Goal: Task Accomplishment & Management: Use online tool/utility

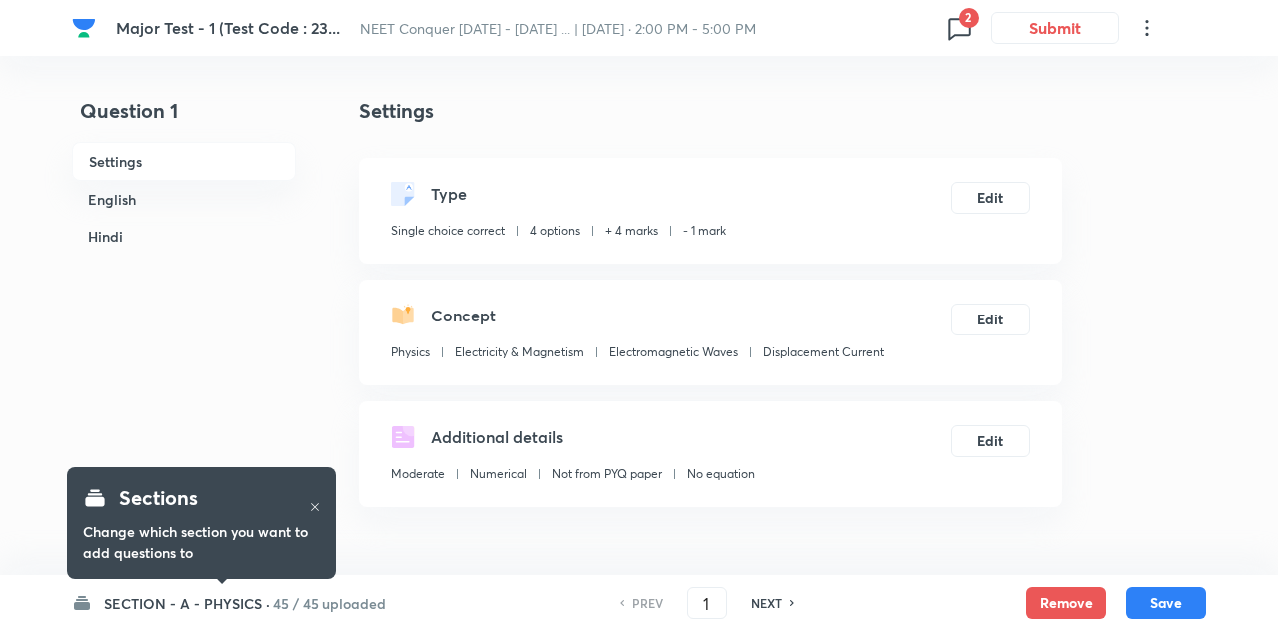
checkbox input "true"
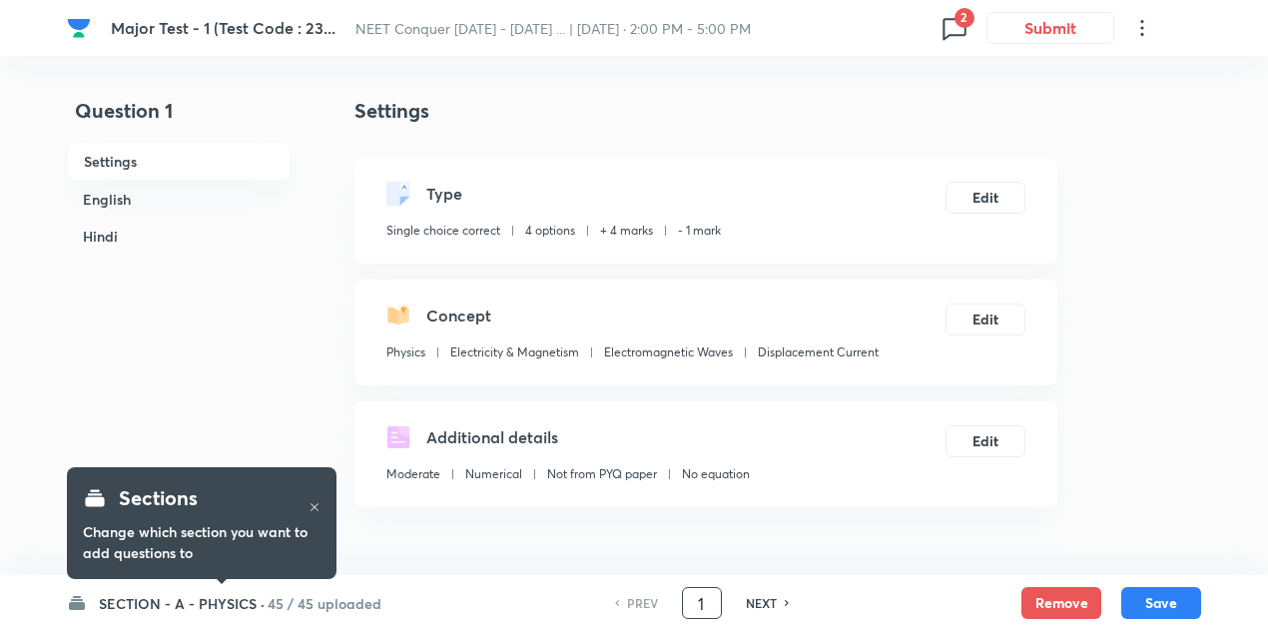
click at [708, 600] on input "1" at bounding box center [702, 603] width 38 height 35
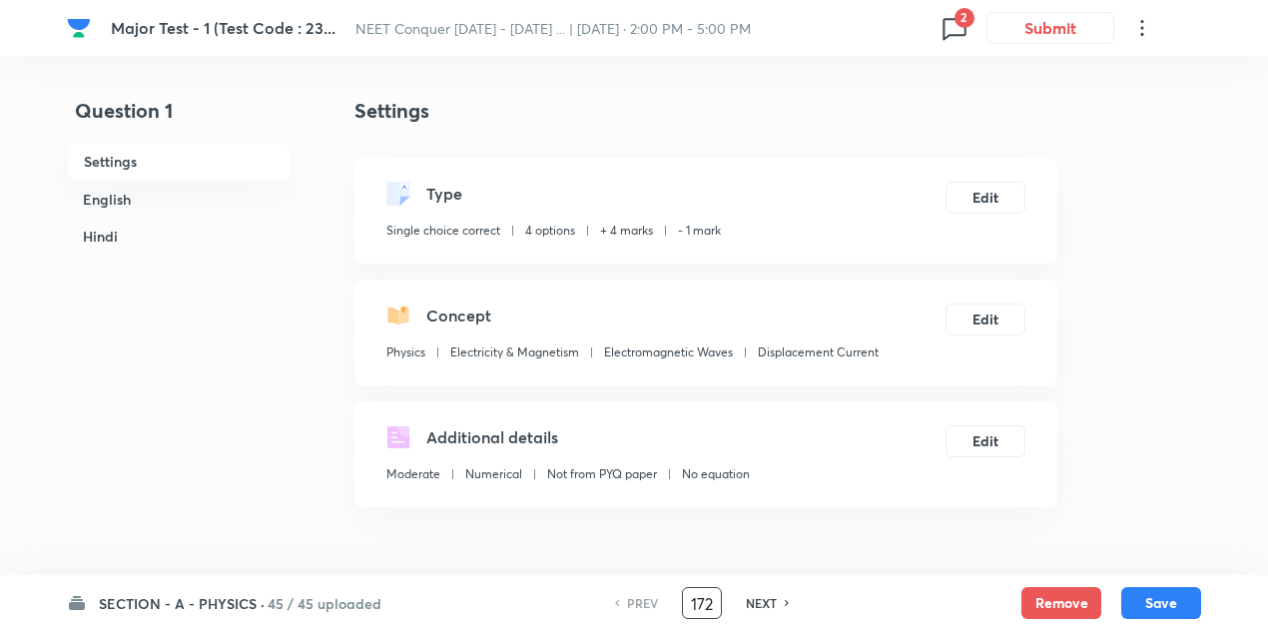
type input "172"
checkbox input "false"
checkbox input "true"
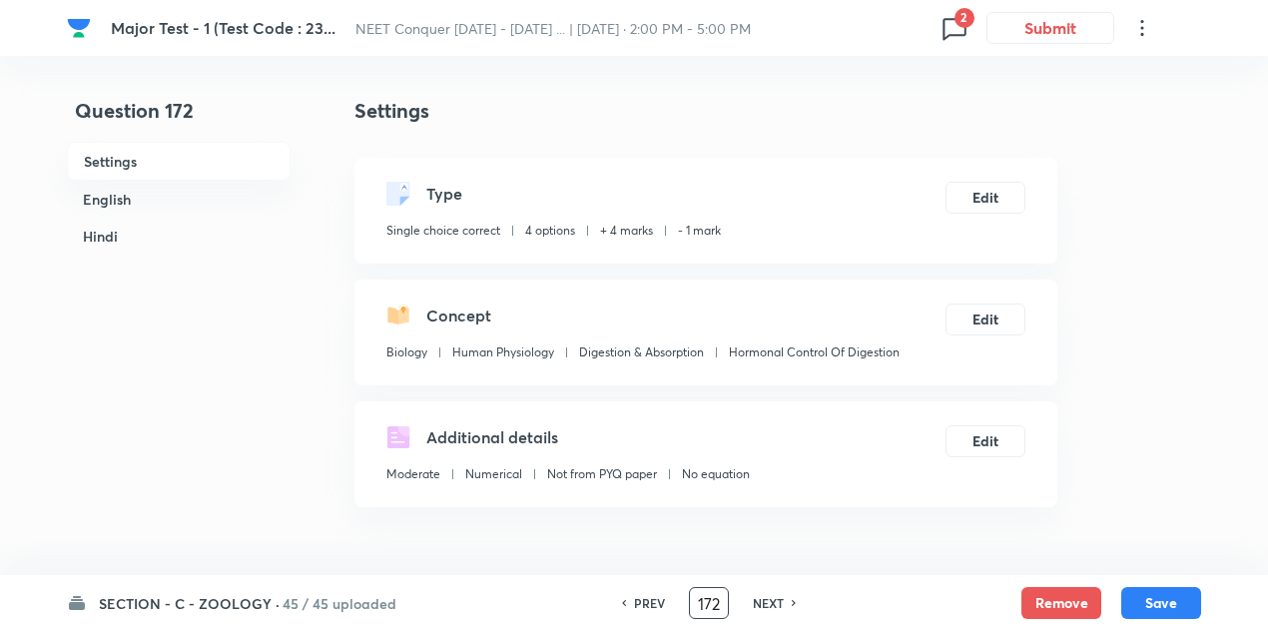
scroll to position [398, 0]
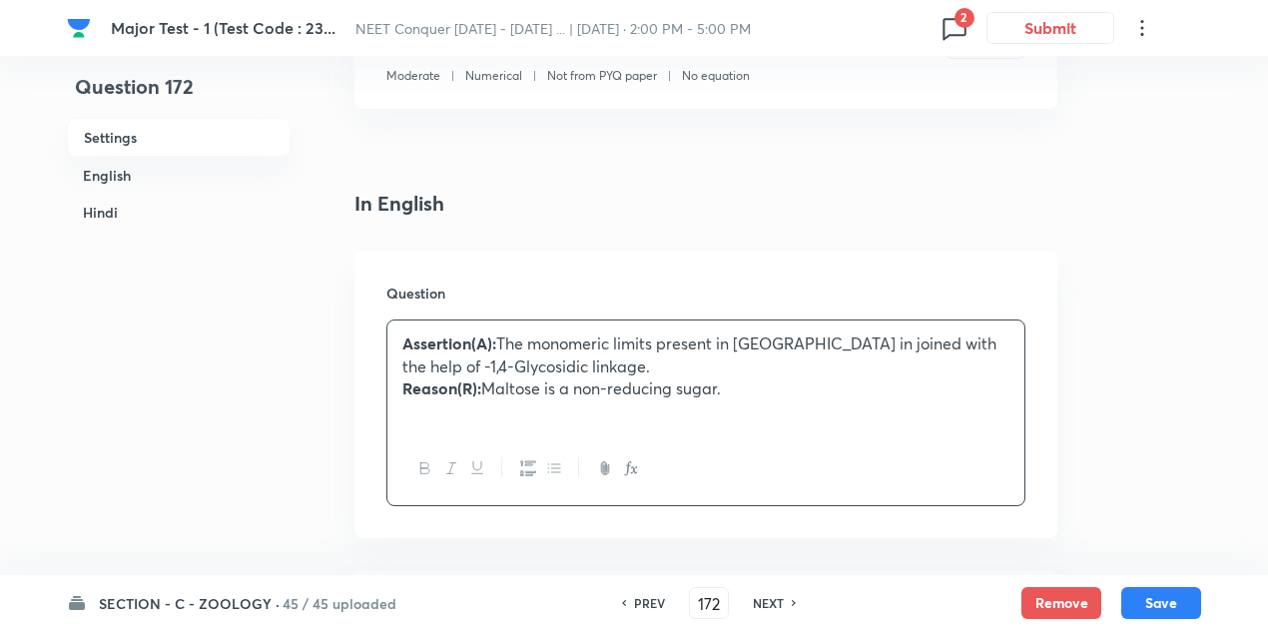
drag, startPoint x: 740, startPoint y: 403, endPoint x: 1159, endPoint y: 401, distance: 419.4
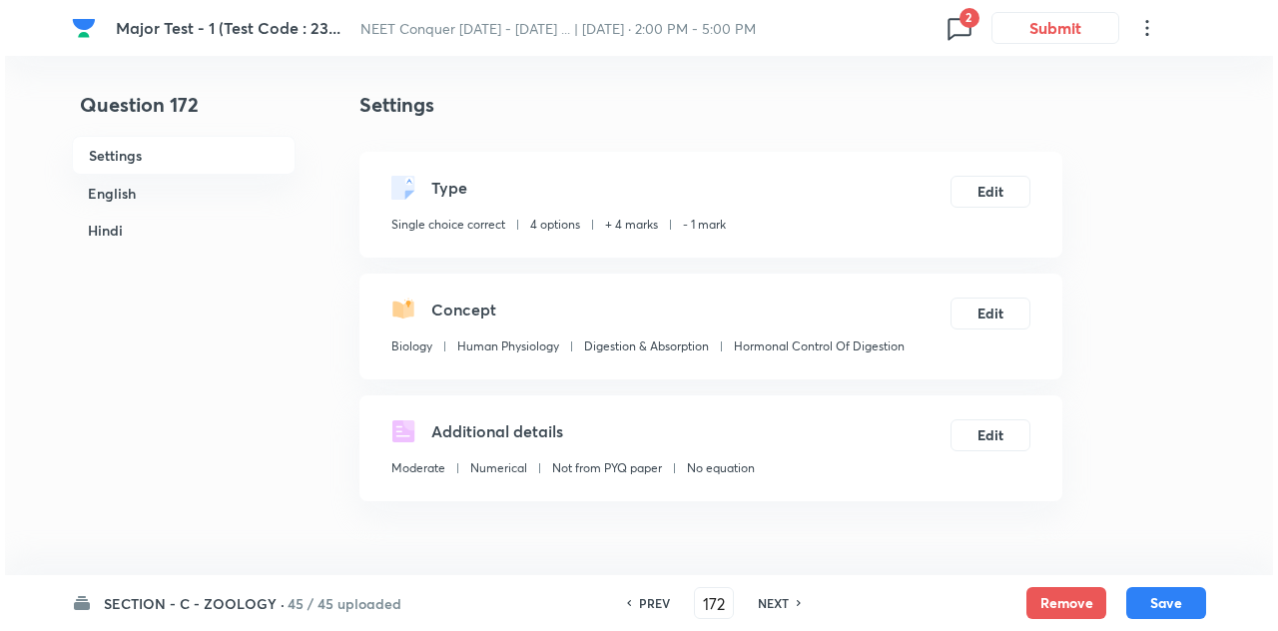
scroll to position [0, 0]
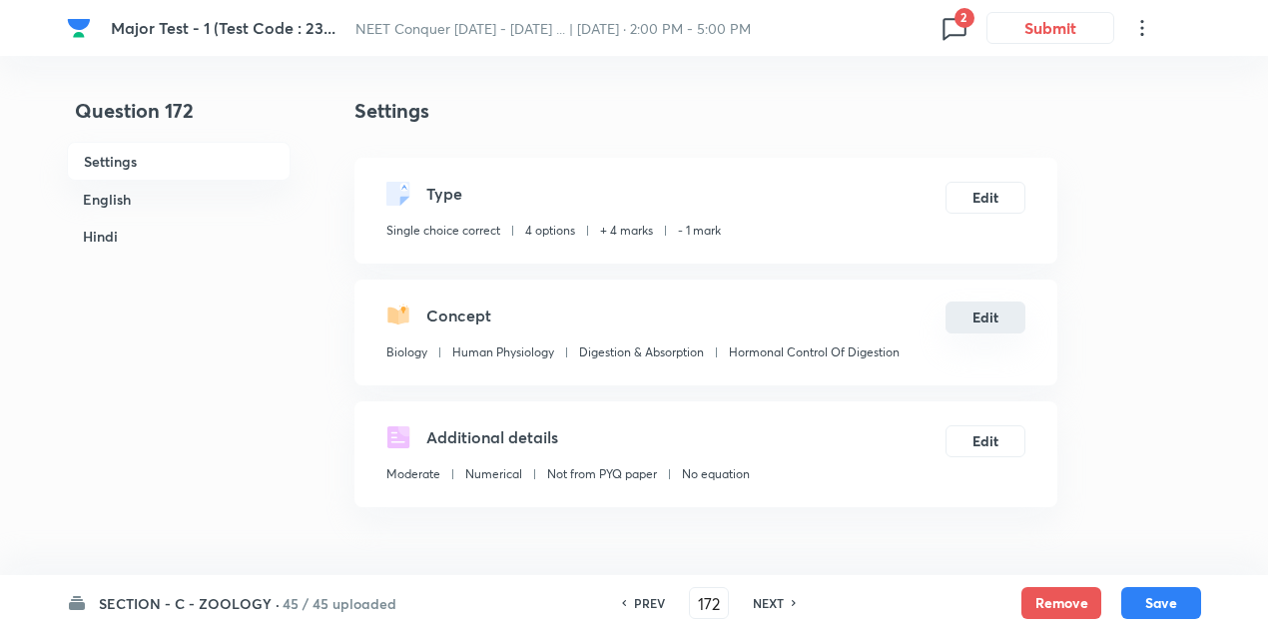
click at [965, 326] on button "Edit" at bounding box center [986, 318] width 80 height 32
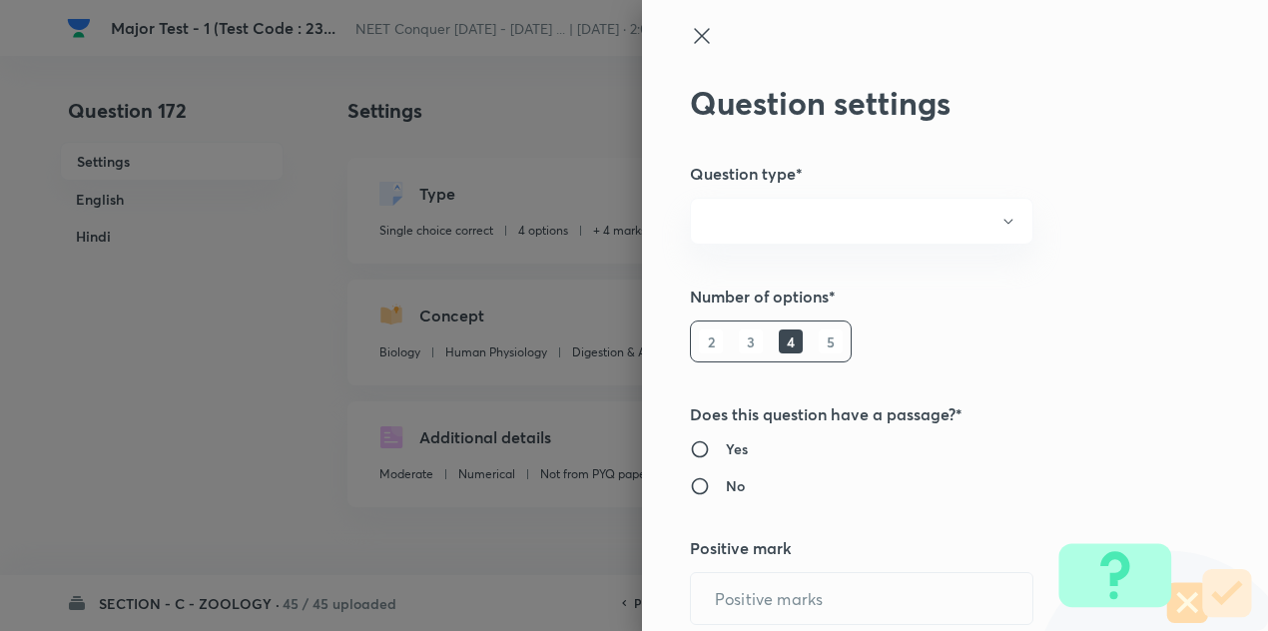
radio input "true"
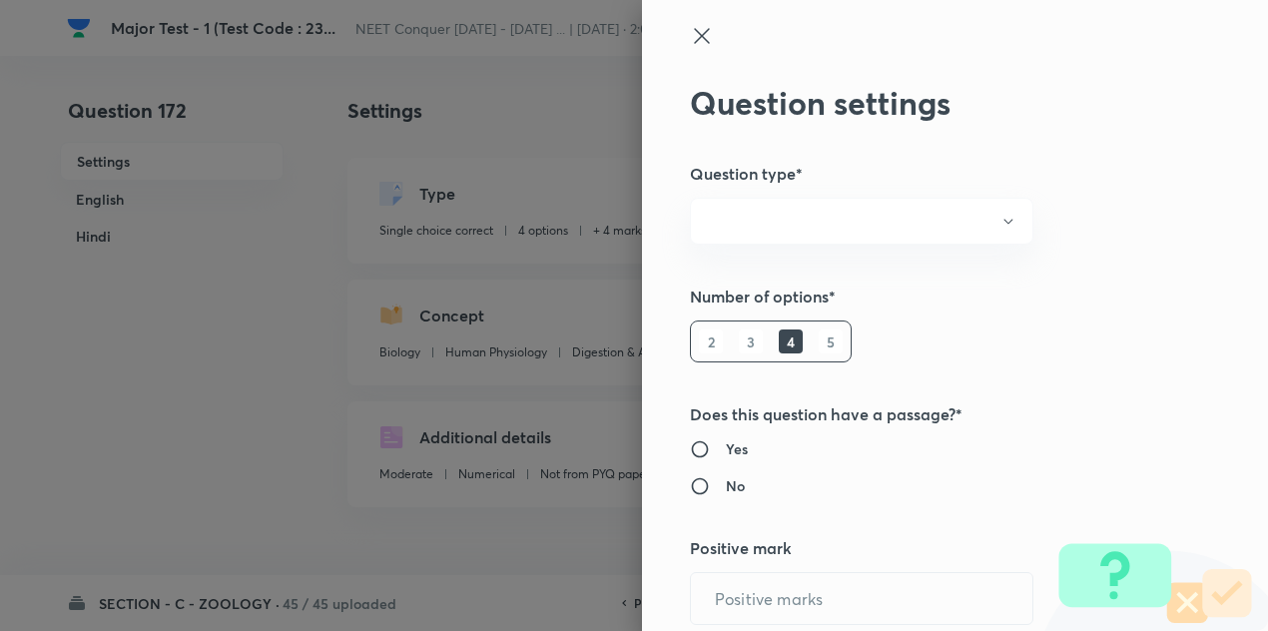
radio input "true"
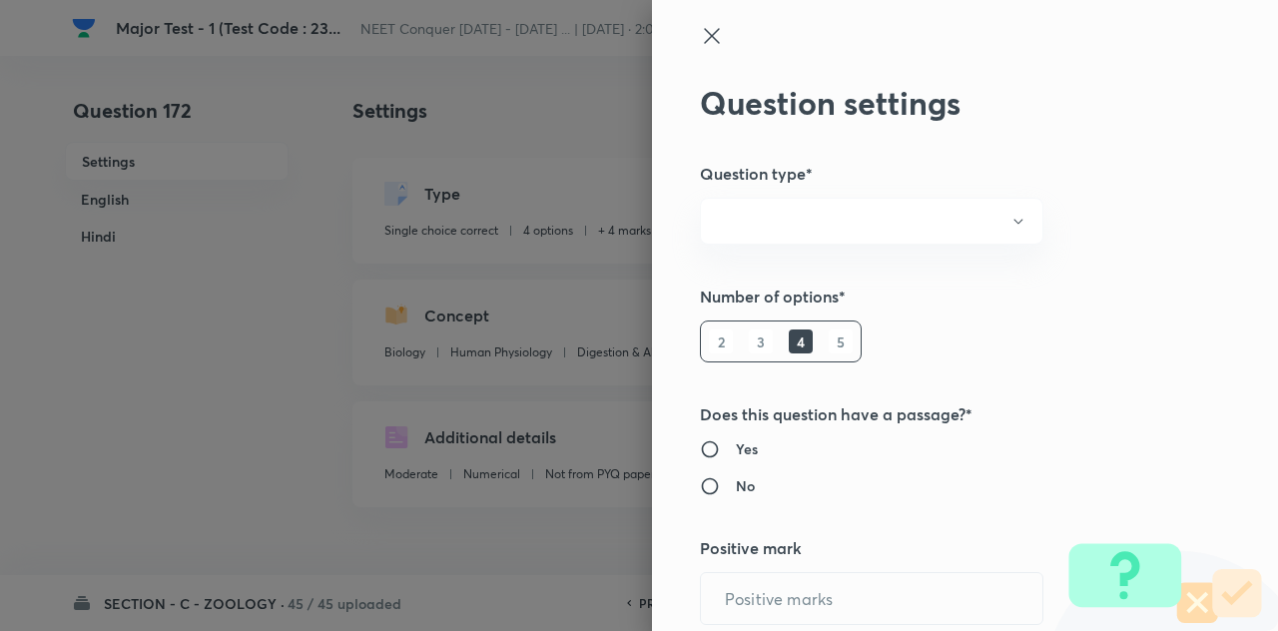
type input "4"
type input "1"
type input "Biology"
type input "Human Physiology"
type input "Digestion & Absorption"
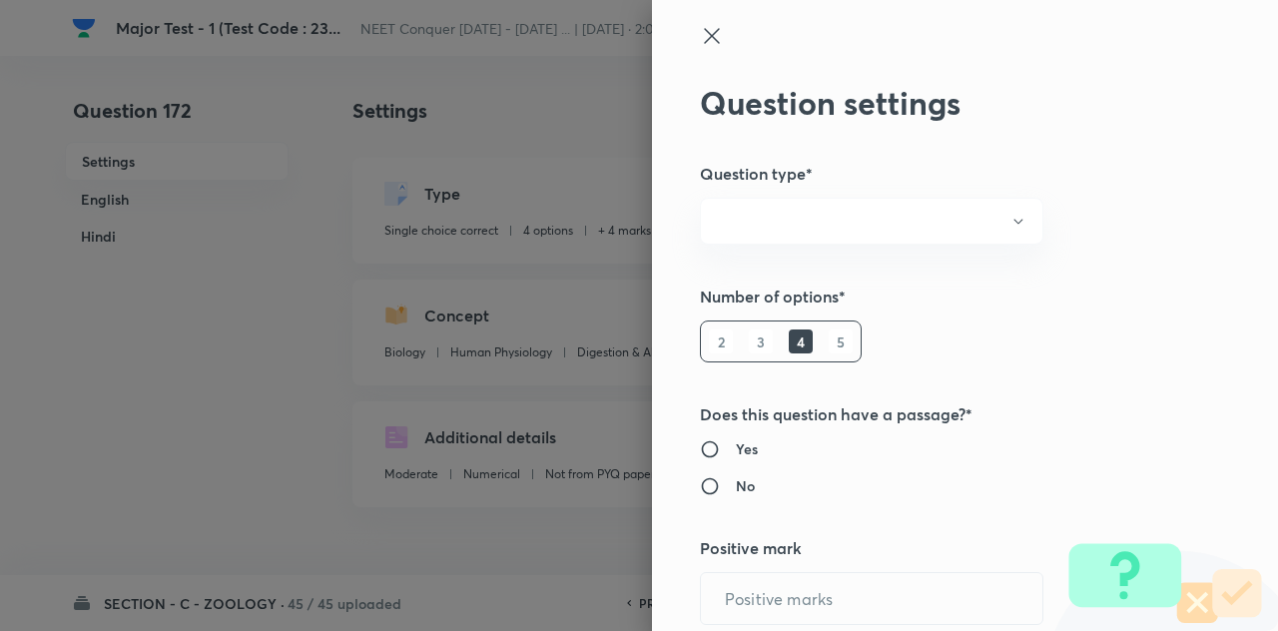
type input "Hormonal Control Of Digestion"
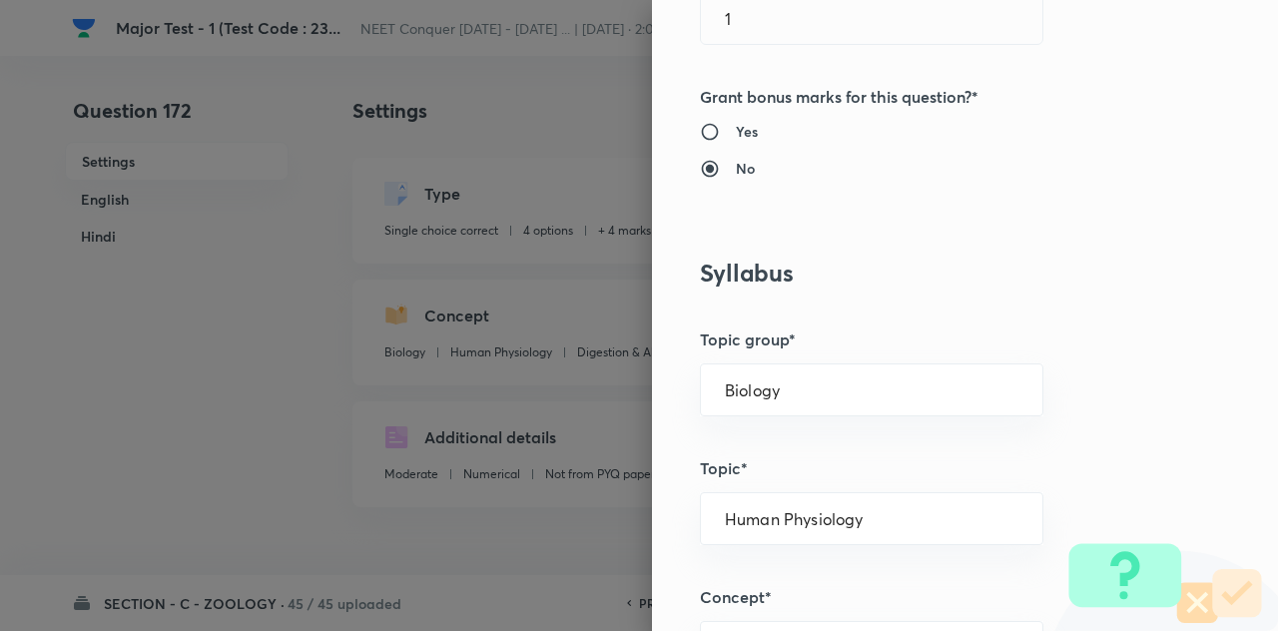
scroll to position [707, 0]
click at [700, 129] on input "Yes" at bounding box center [718, 134] width 36 height 20
radio input "true"
radio input "false"
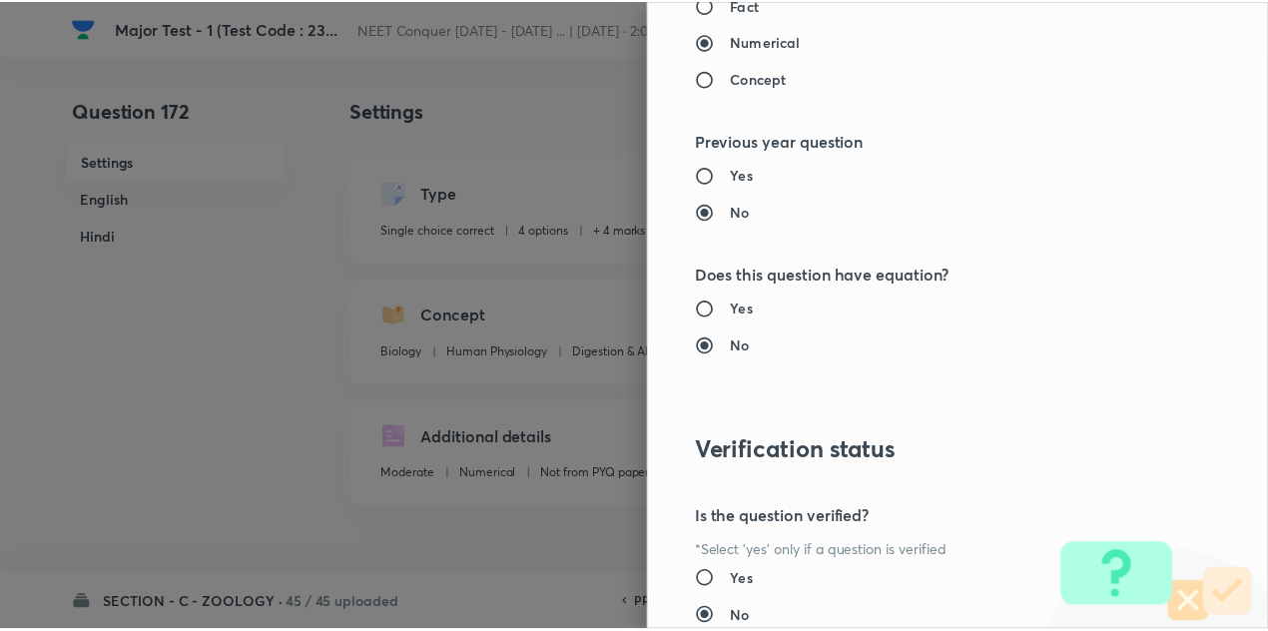
scroll to position [2219, 0]
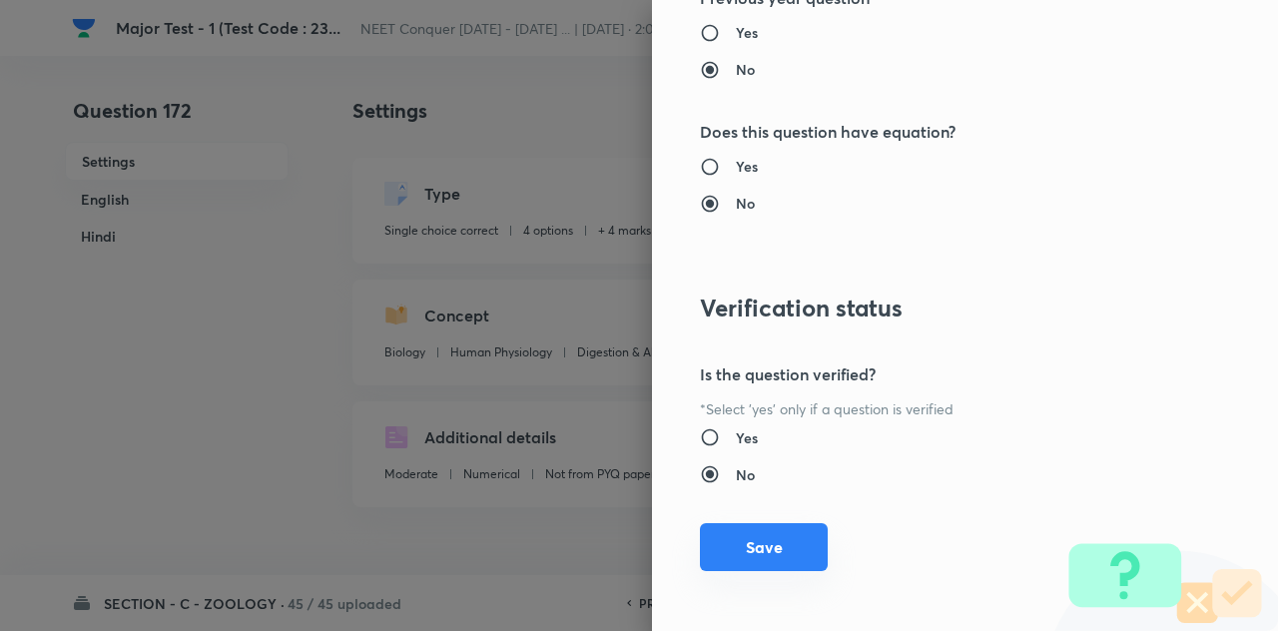
click at [745, 552] on button "Save" at bounding box center [764, 547] width 128 height 48
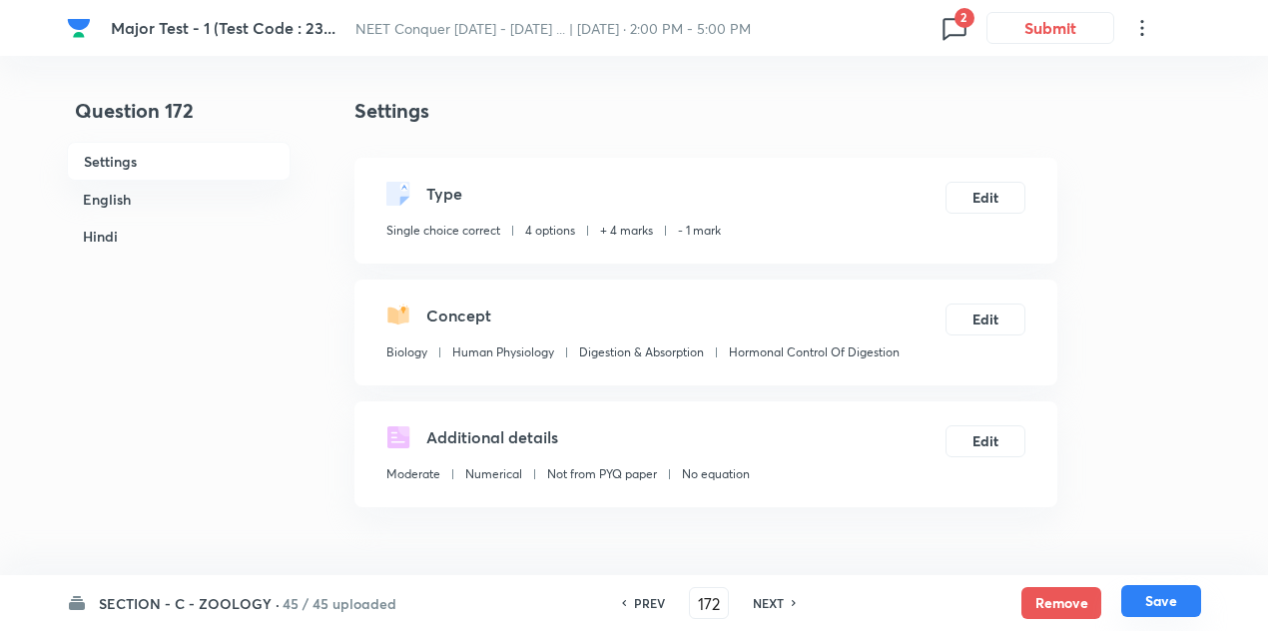
click at [1166, 592] on button "Save" at bounding box center [1161, 601] width 80 height 32
type input "173"
checkbox input "false"
checkbox input "true"
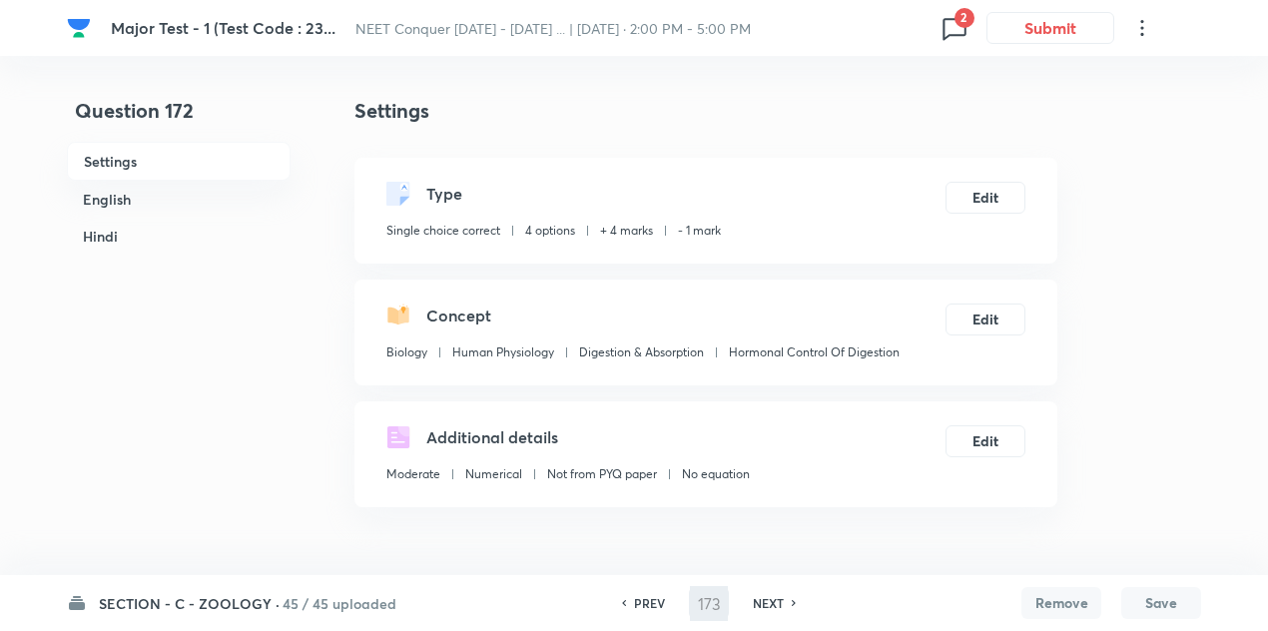
checkbox input "true"
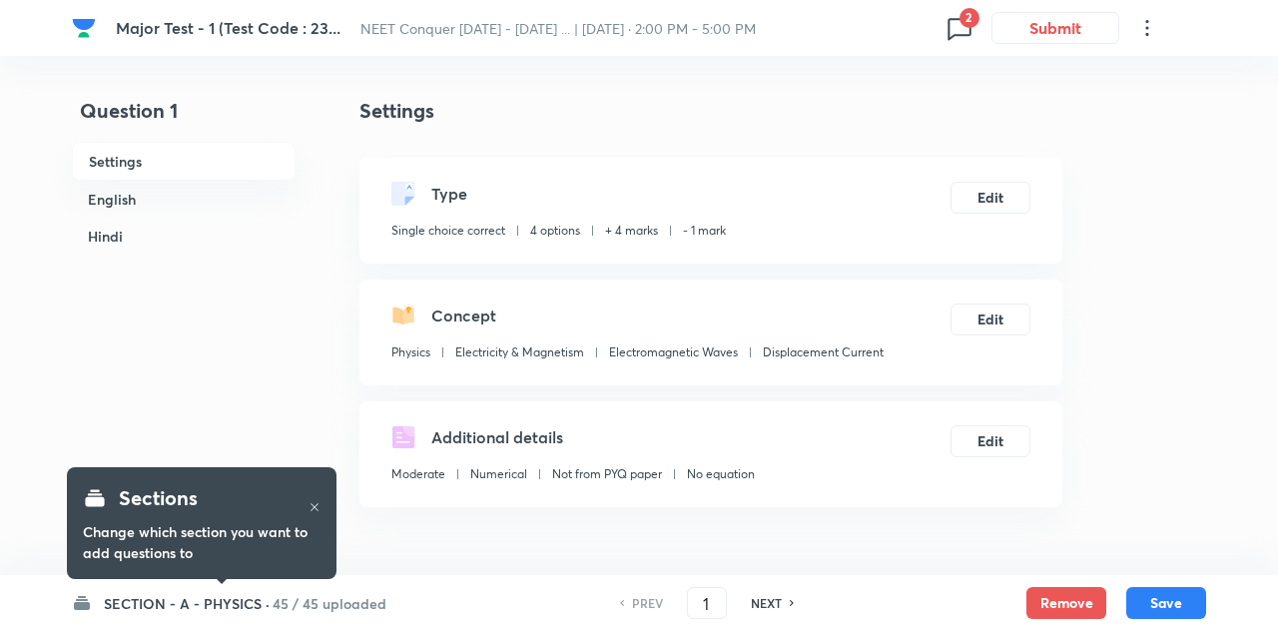
checkbox input "true"
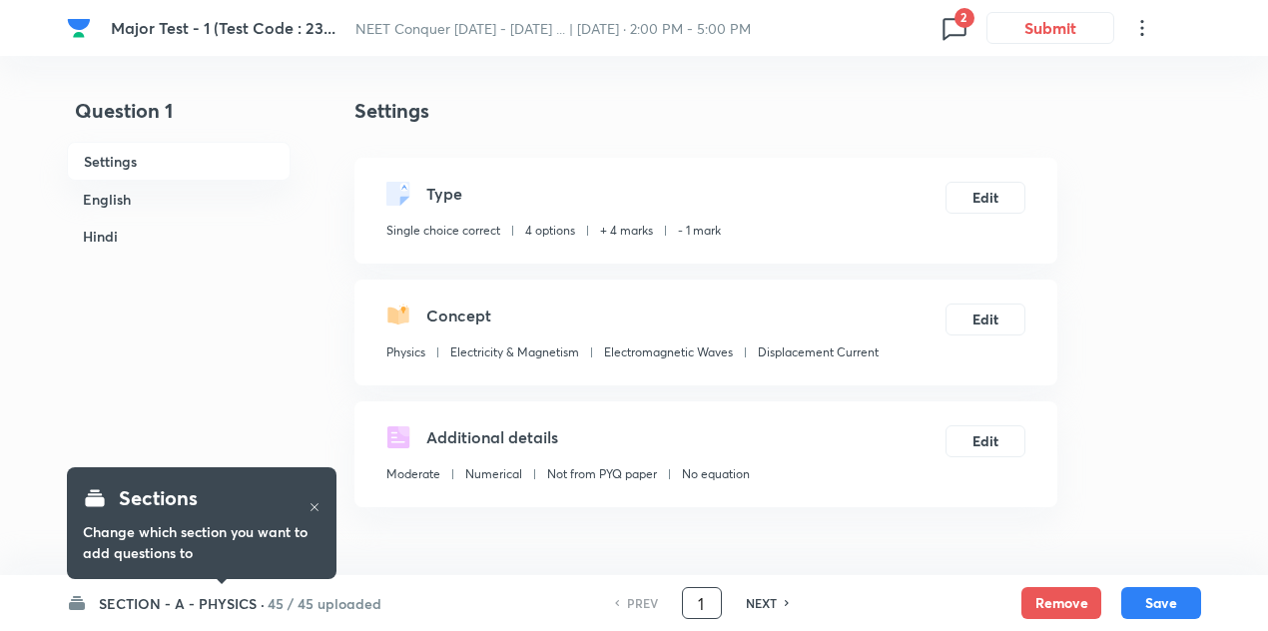
click at [705, 594] on input "1" at bounding box center [702, 603] width 38 height 35
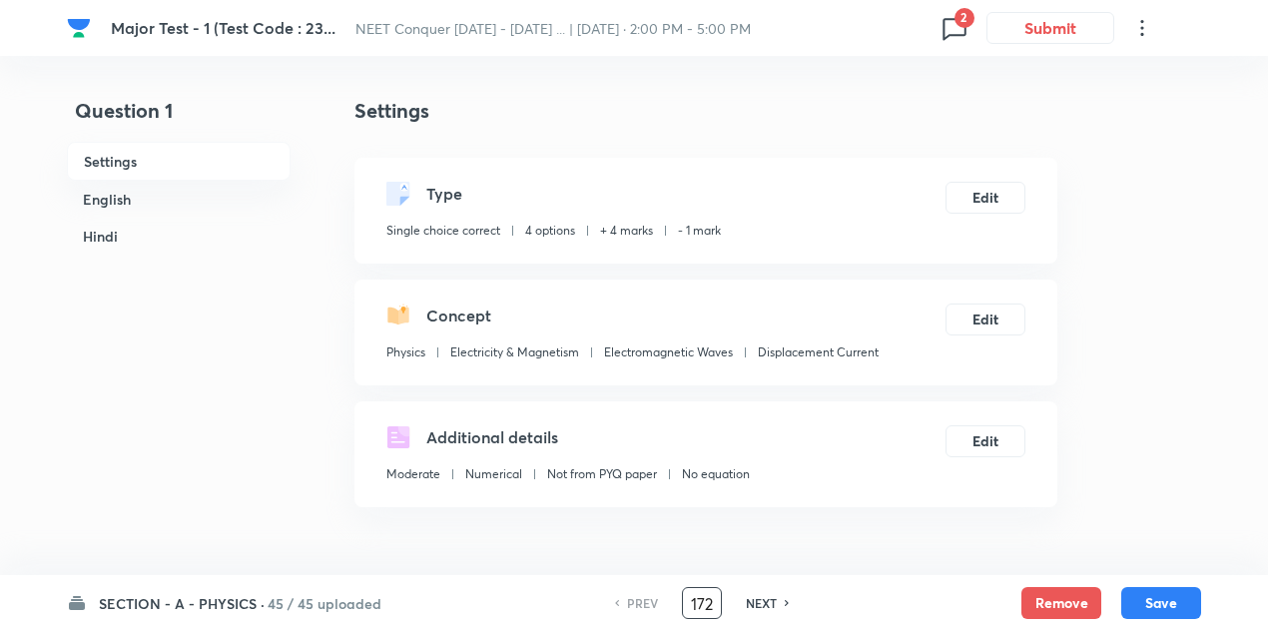
type input "172"
checkbox input "false"
checkbox input "true"
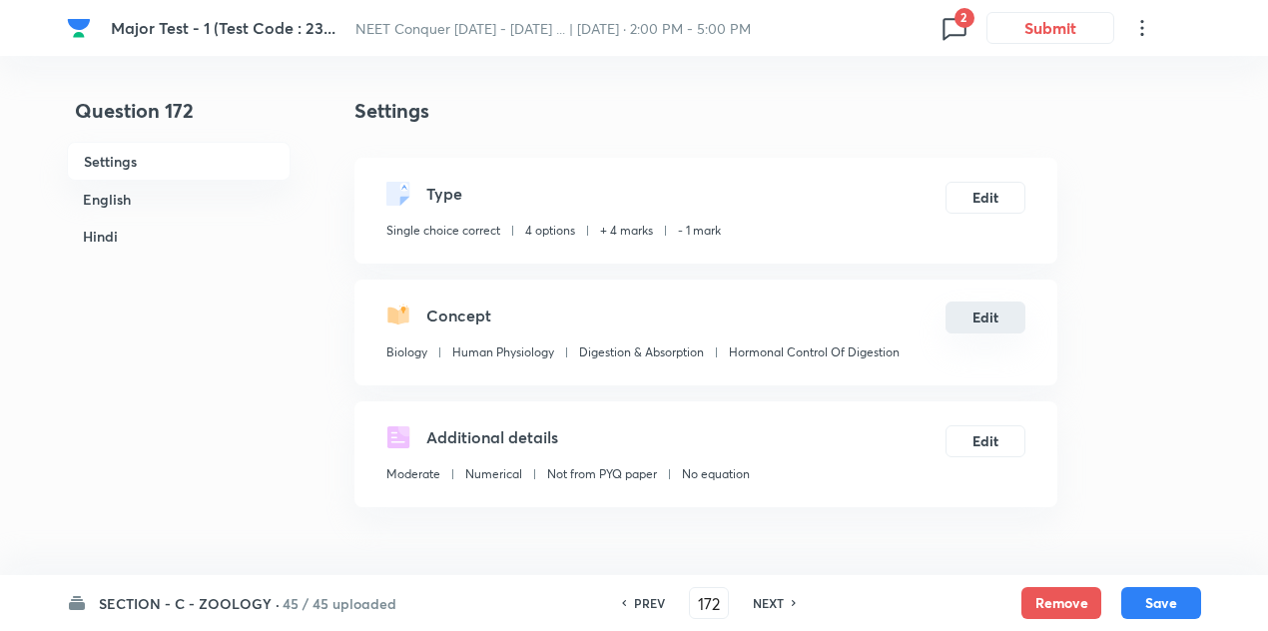
click at [984, 313] on button "Edit" at bounding box center [986, 318] width 80 height 32
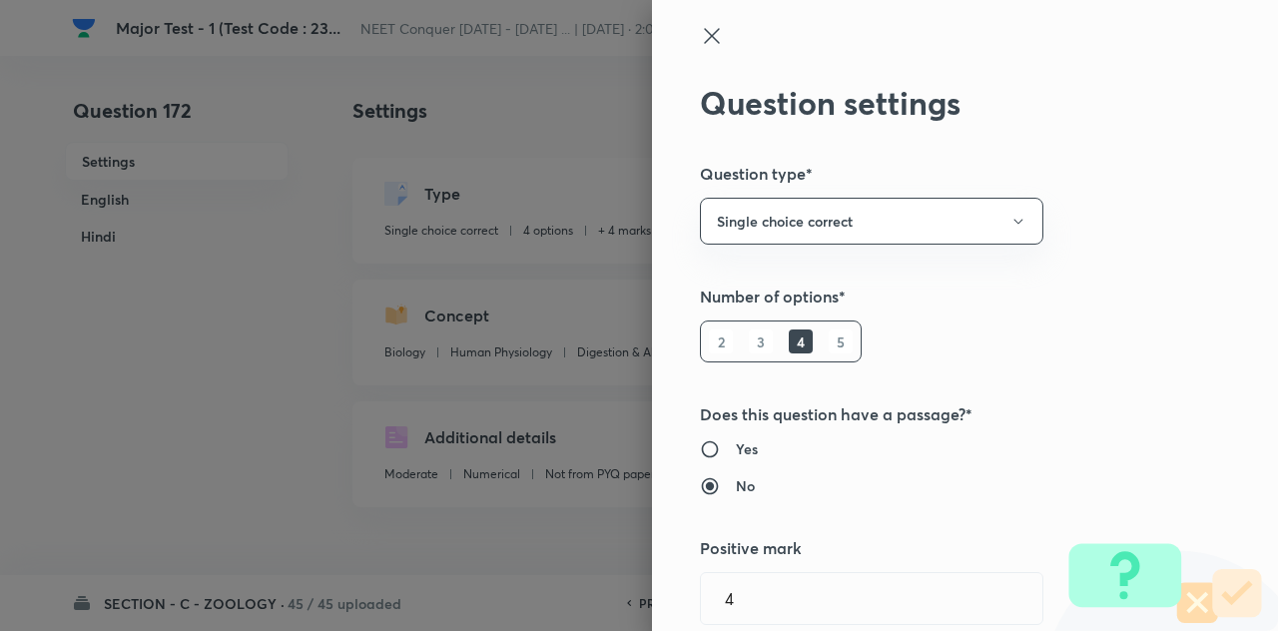
click at [703, 31] on icon at bounding box center [712, 36] width 24 height 24
